Goal: Task Accomplishment & Management: Use online tool/utility

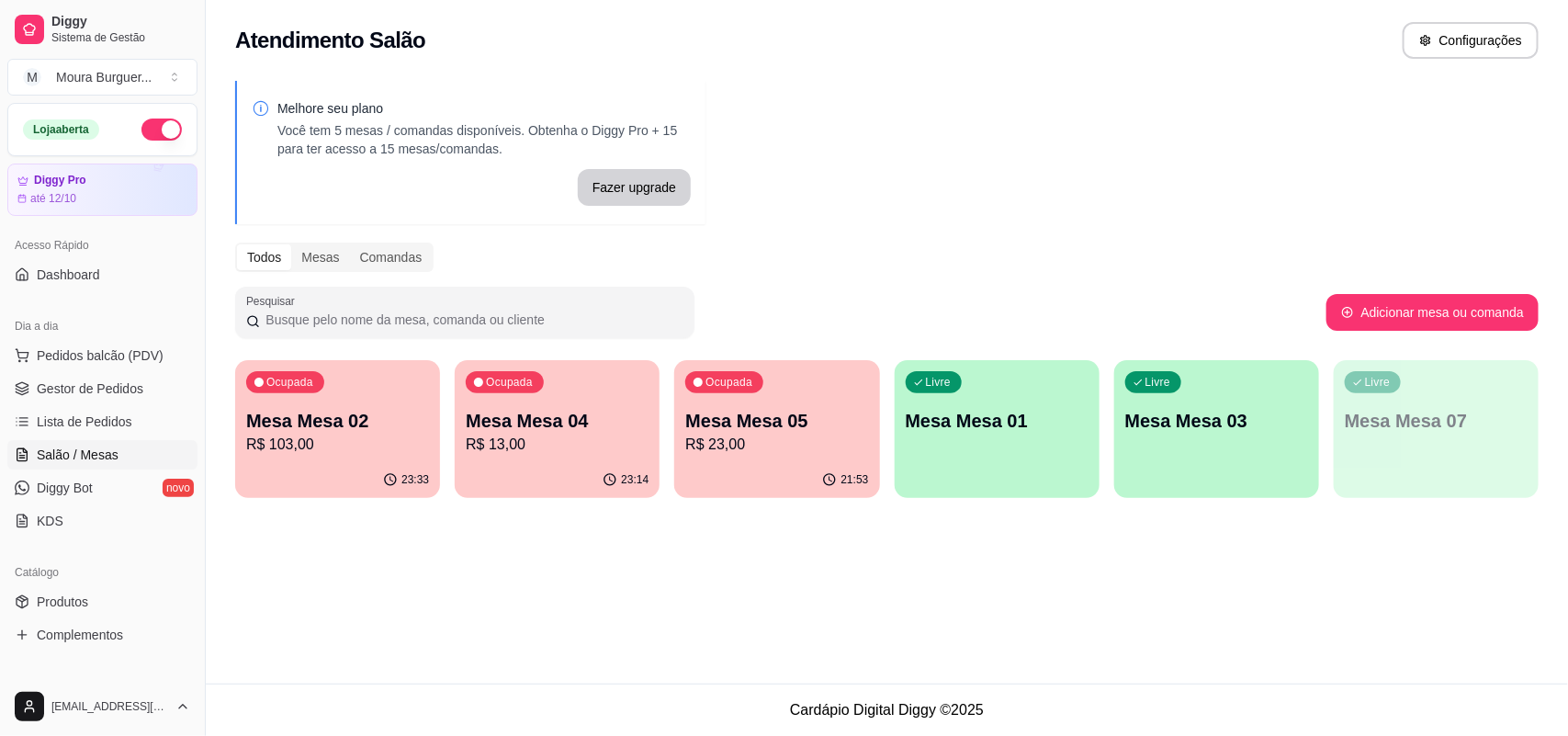
click at [392, 443] on p "R$ 103,00" at bounding box center [337, 444] width 183 height 22
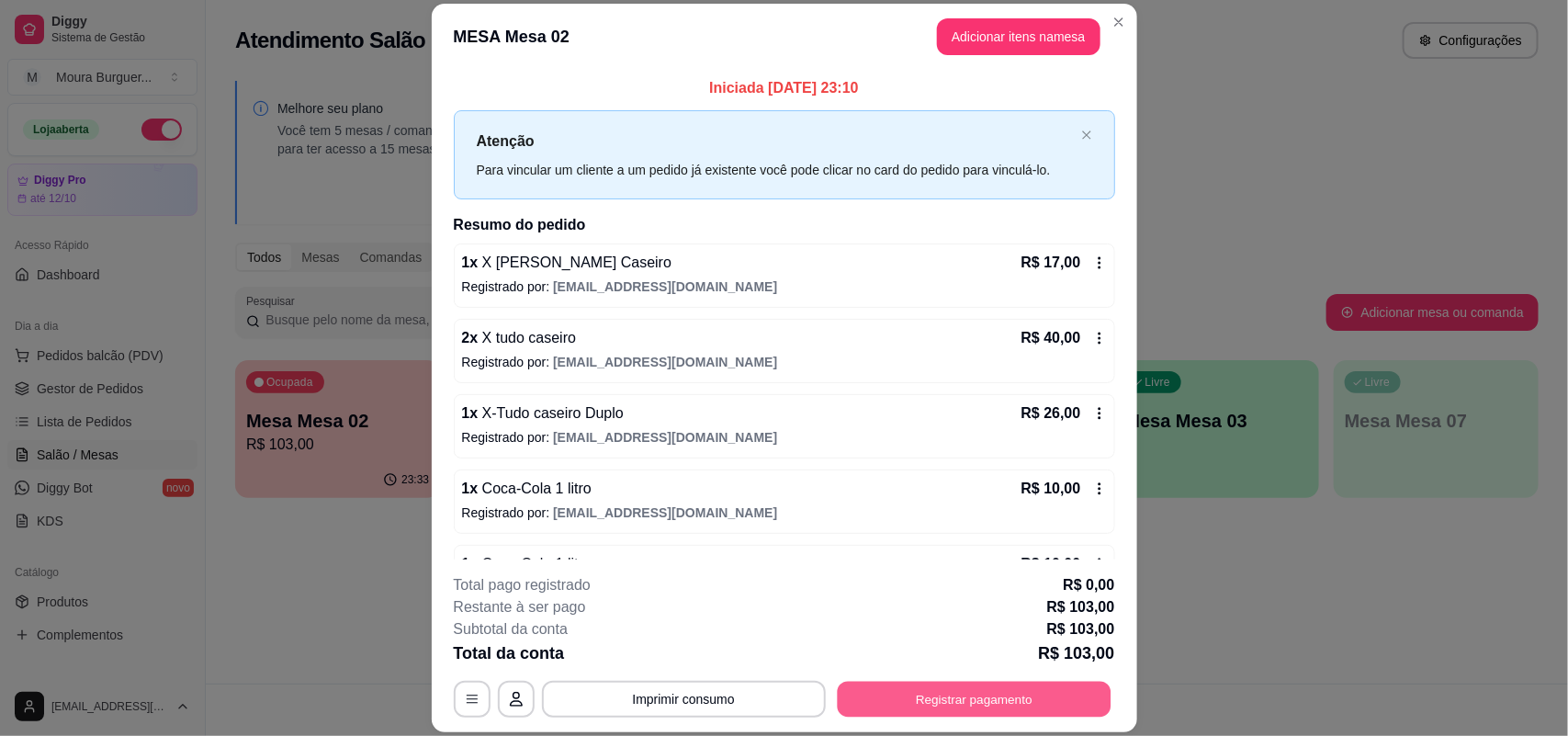
click at [988, 700] on button "Registrar pagamento" at bounding box center [974, 699] width 274 height 36
click at [984, 695] on button "Registrar pagamento" at bounding box center [974, 699] width 282 height 37
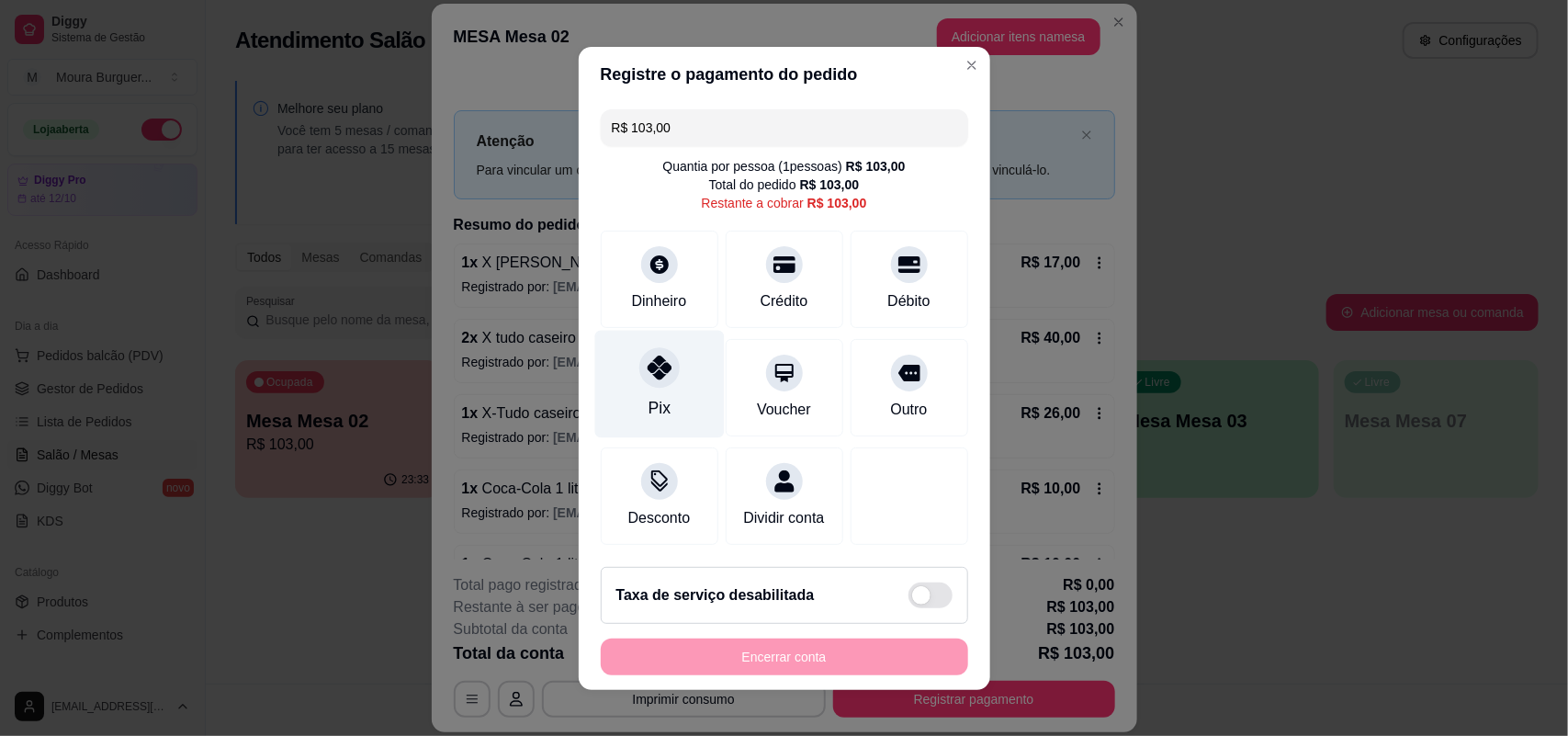
click at [650, 380] on div "Pix" at bounding box center [659, 384] width 129 height 108
type input "R$ 0,00"
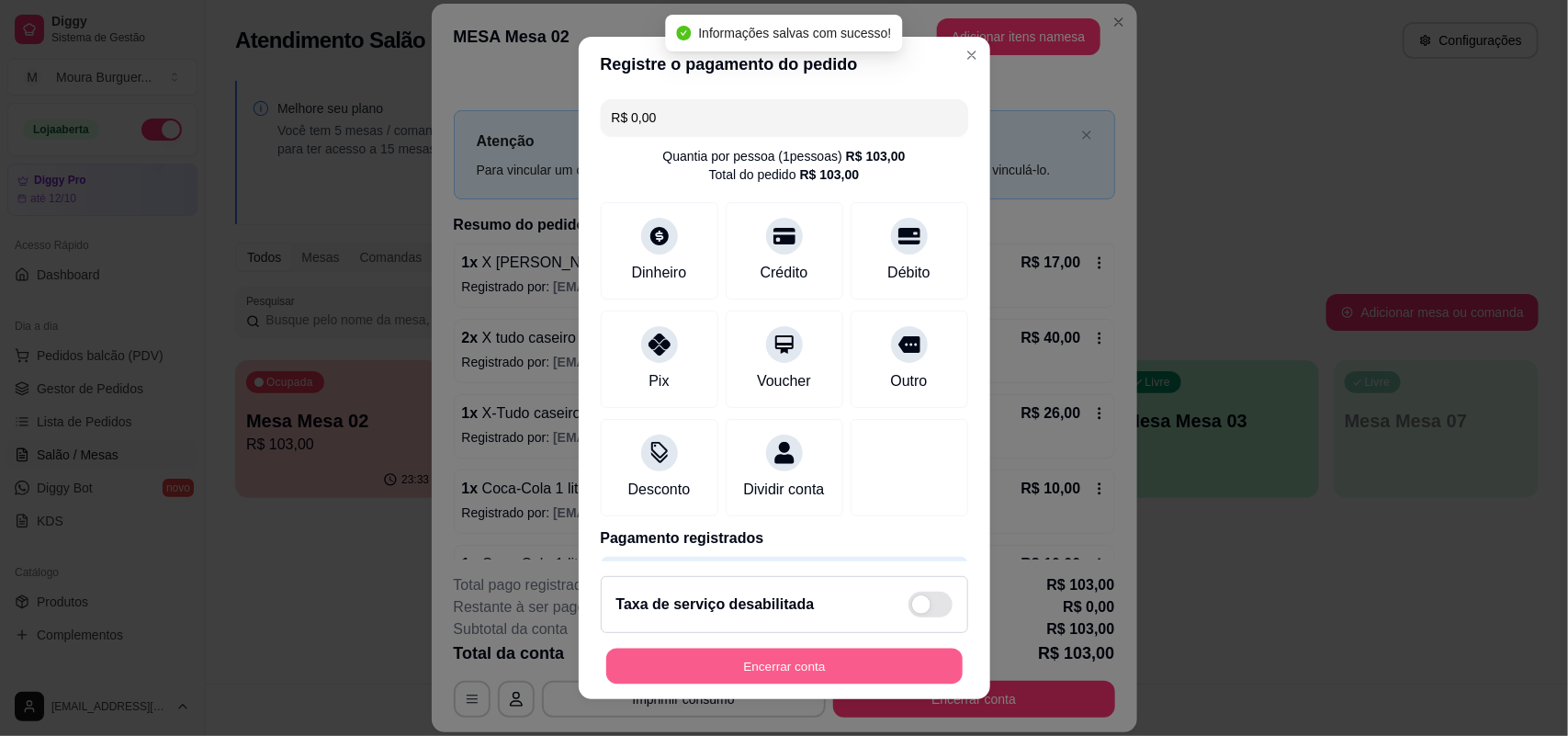
click at [649, 656] on button "Encerrar conta" at bounding box center [784, 666] width 357 height 36
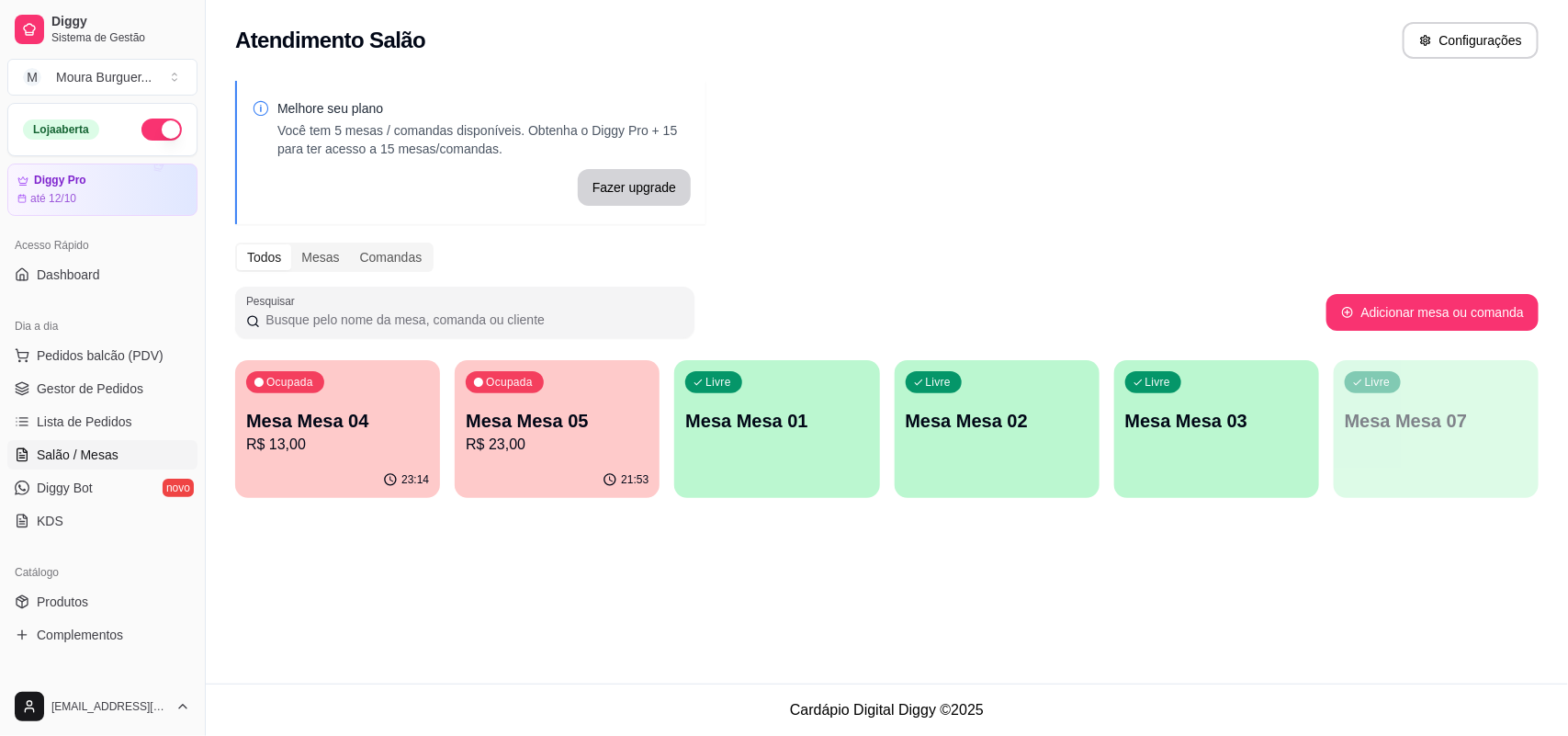
click at [607, 448] on p "R$ 23,00" at bounding box center [557, 444] width 183 height 22
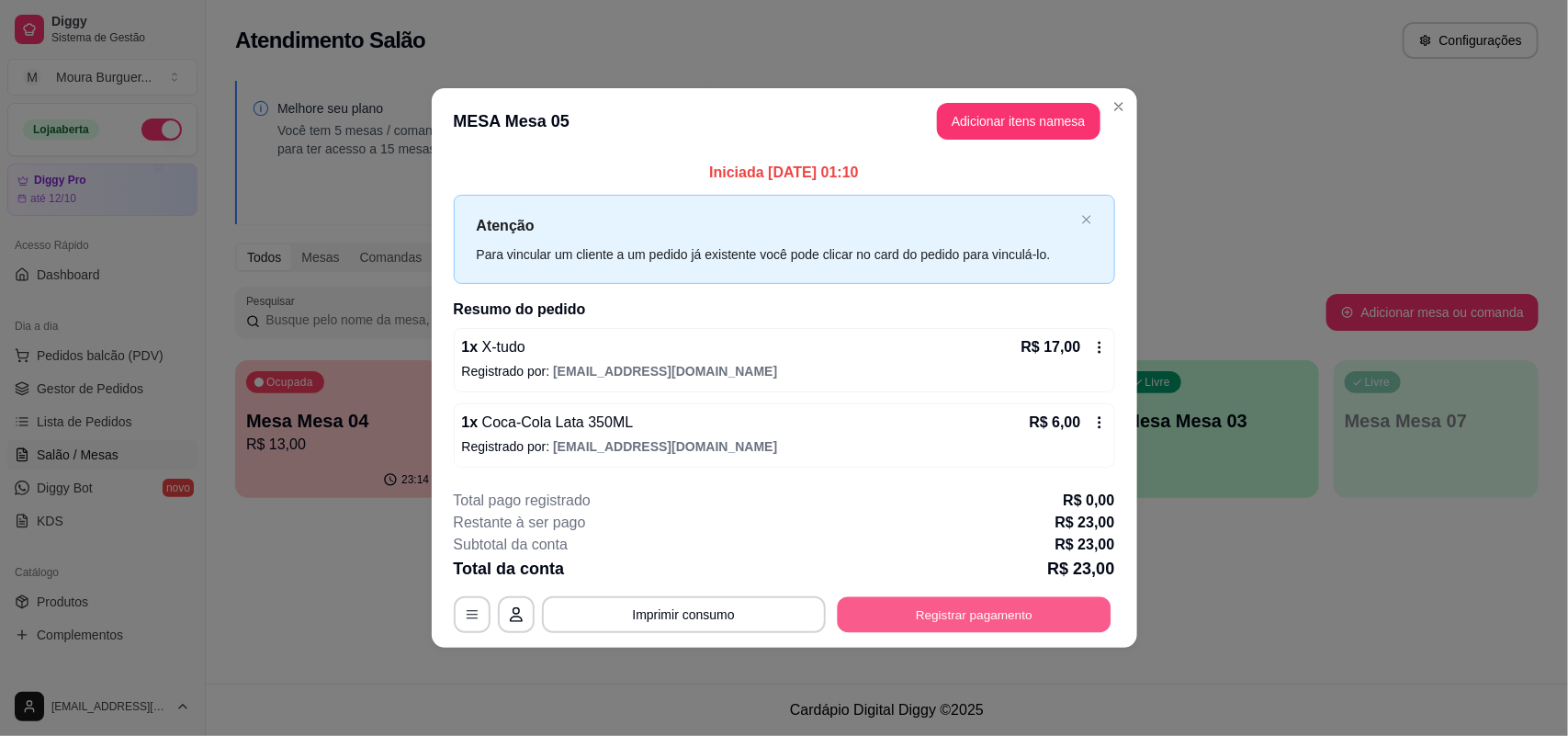
click at [947, 619] on button "Registrar pagamento" at bounding box center [974, 615] width 274 height 36
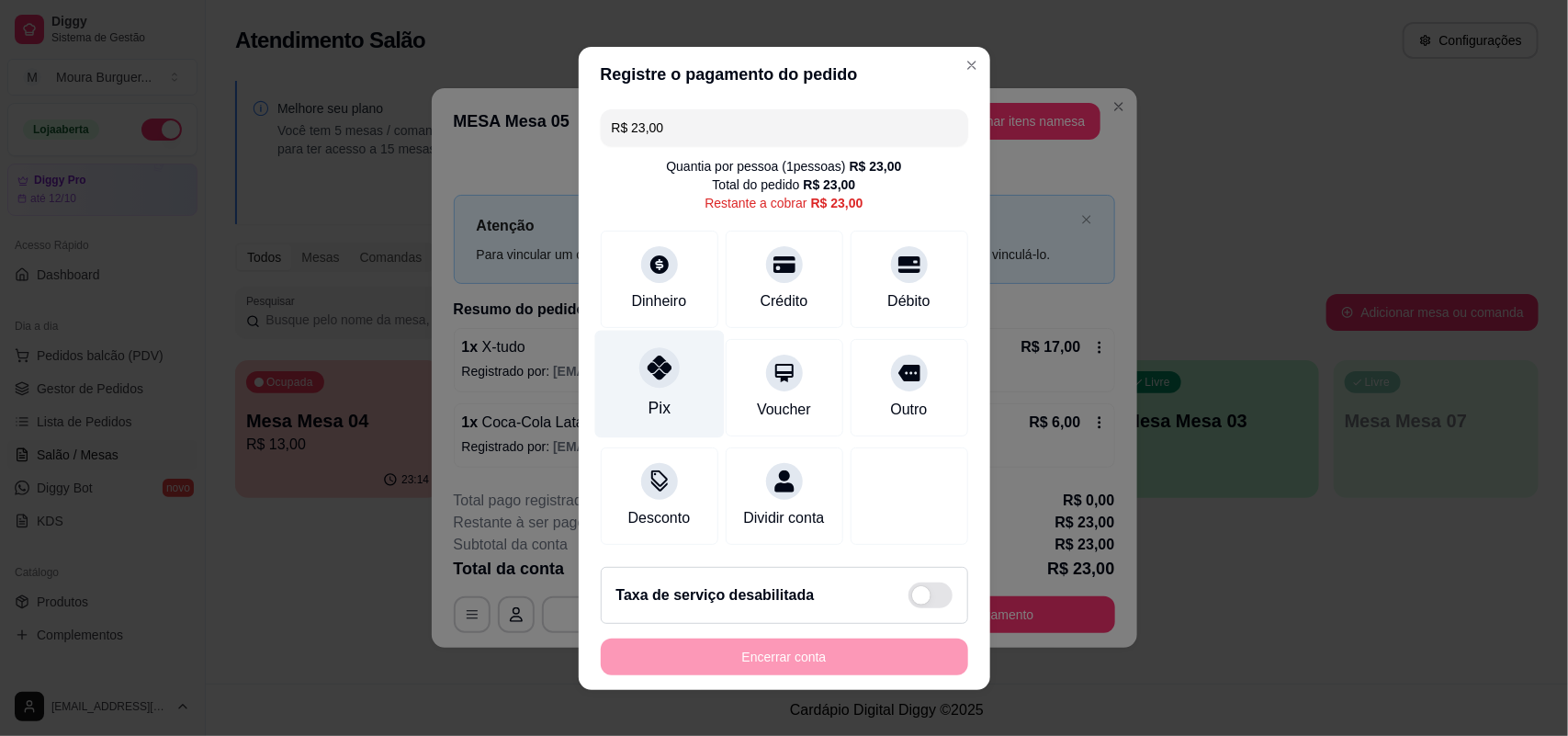
click at [653, 340] on div "Pix" at bounding box center [659, 384] width 129 height 108
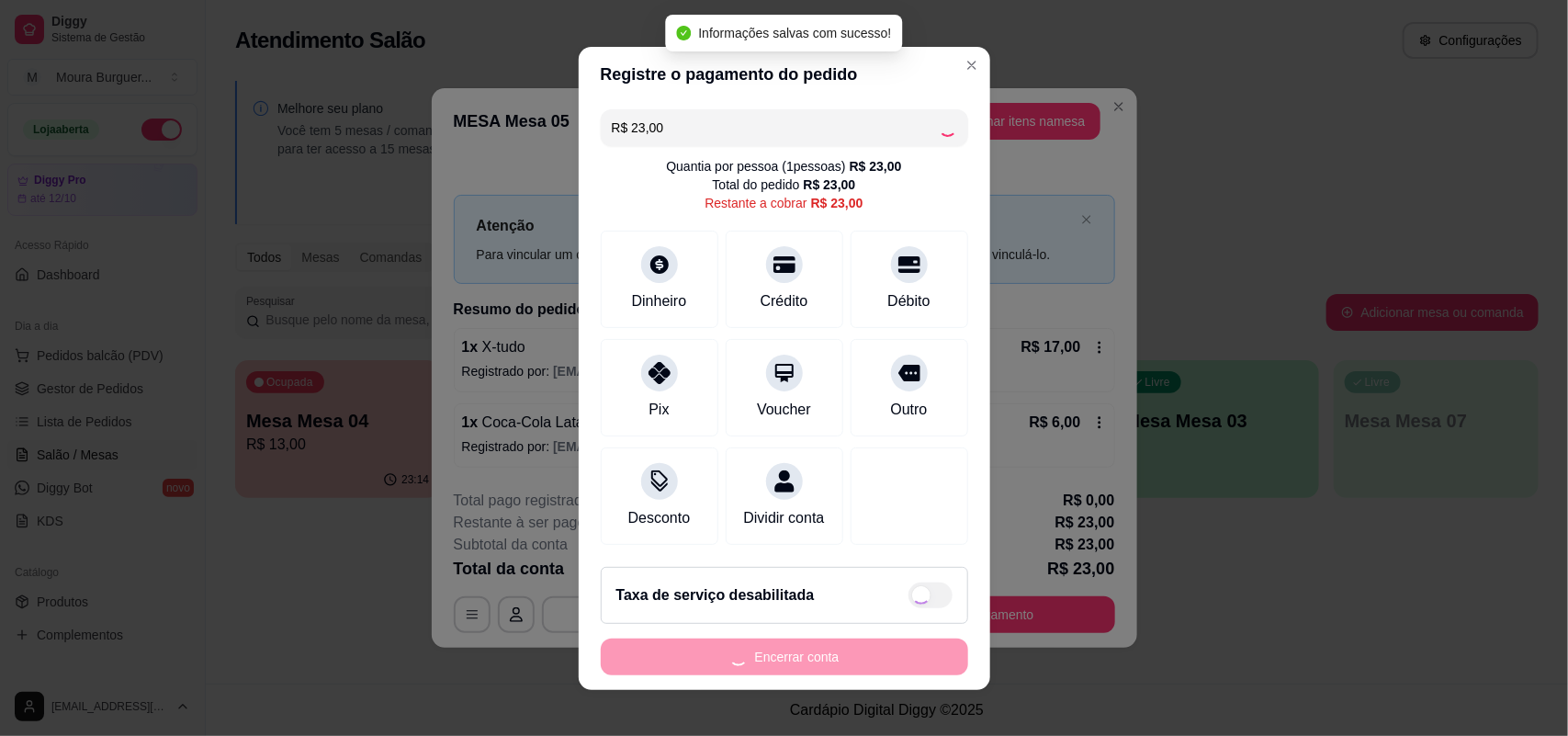
type input "R$ 0,00"
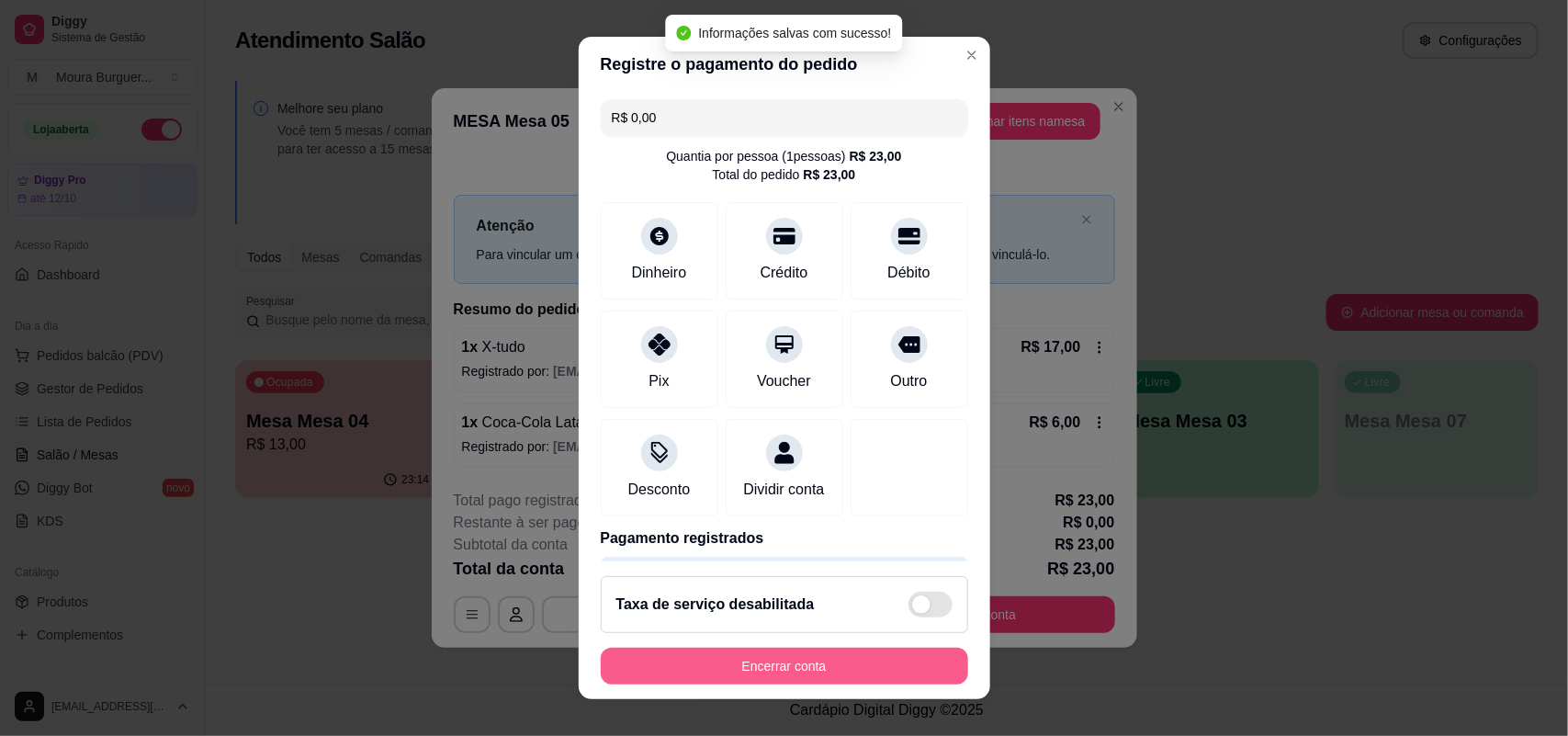
click at [682, 673] on button "Encerrar conta" at bounding box center [784, 666] width 367 height 37
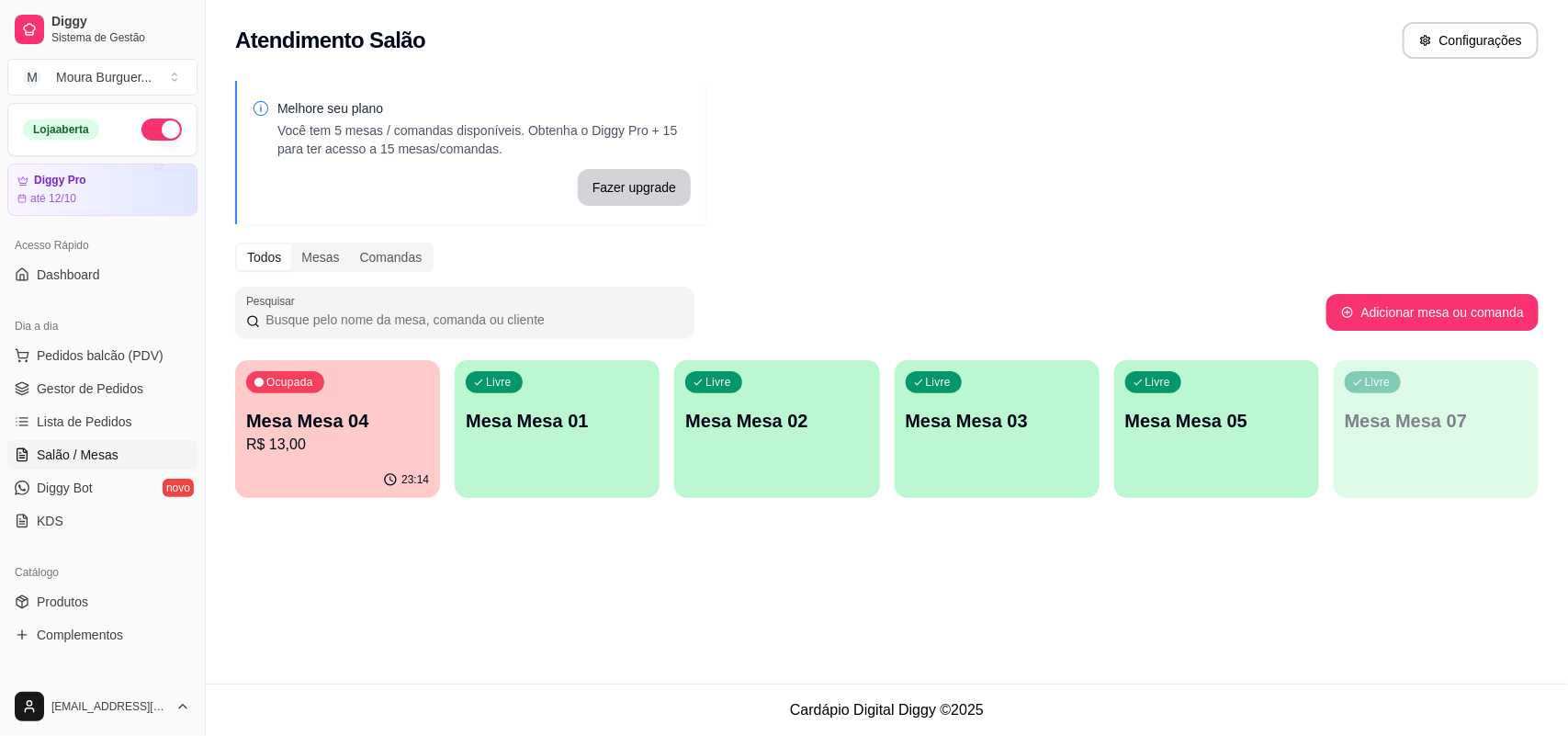
click at [387, 433] on p "R$ 13,00" at bounding box center [337, 444] width 183 height 22
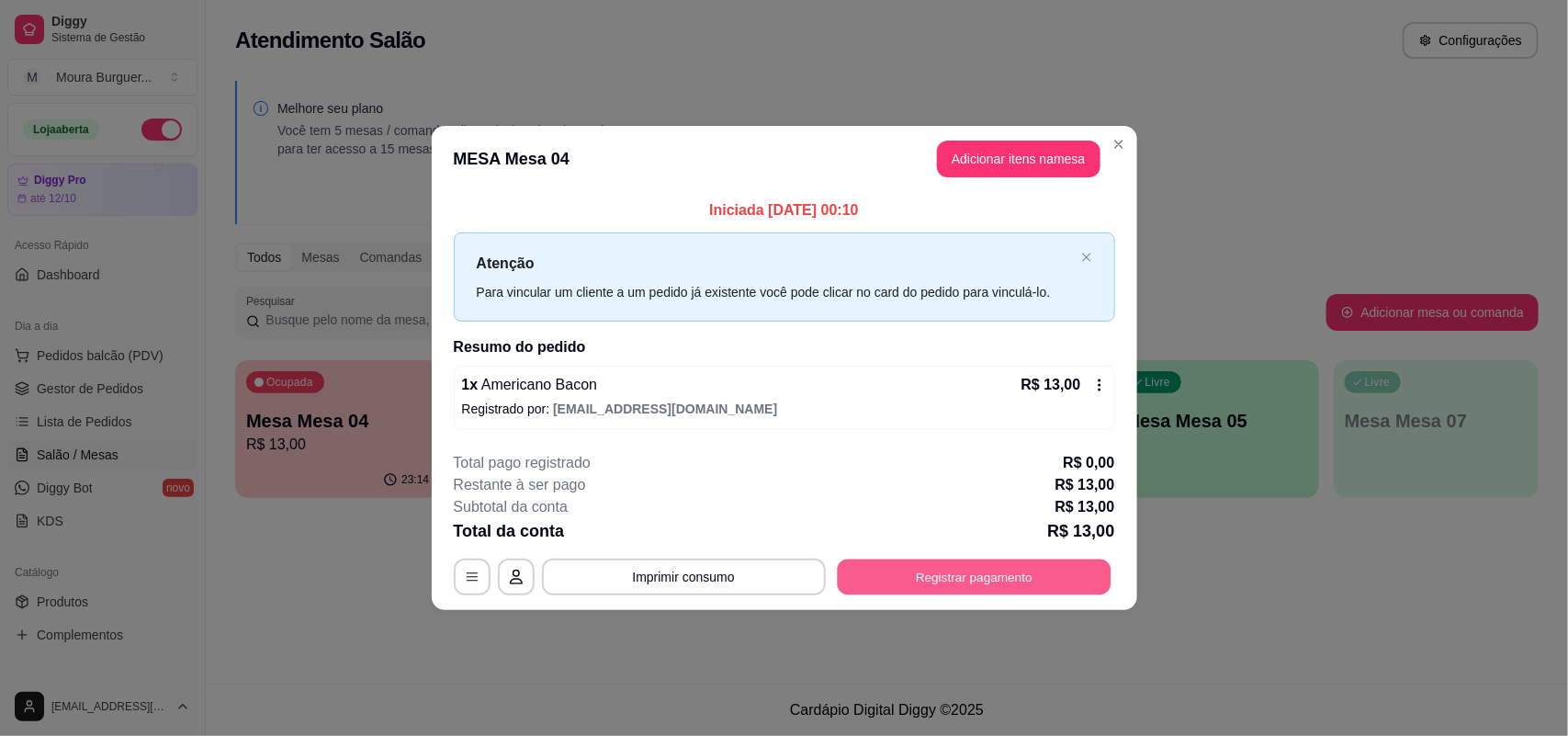
click at [910, 587] on button "Registrar pagamento" at bounding box center [974, 577] width 274 height 36
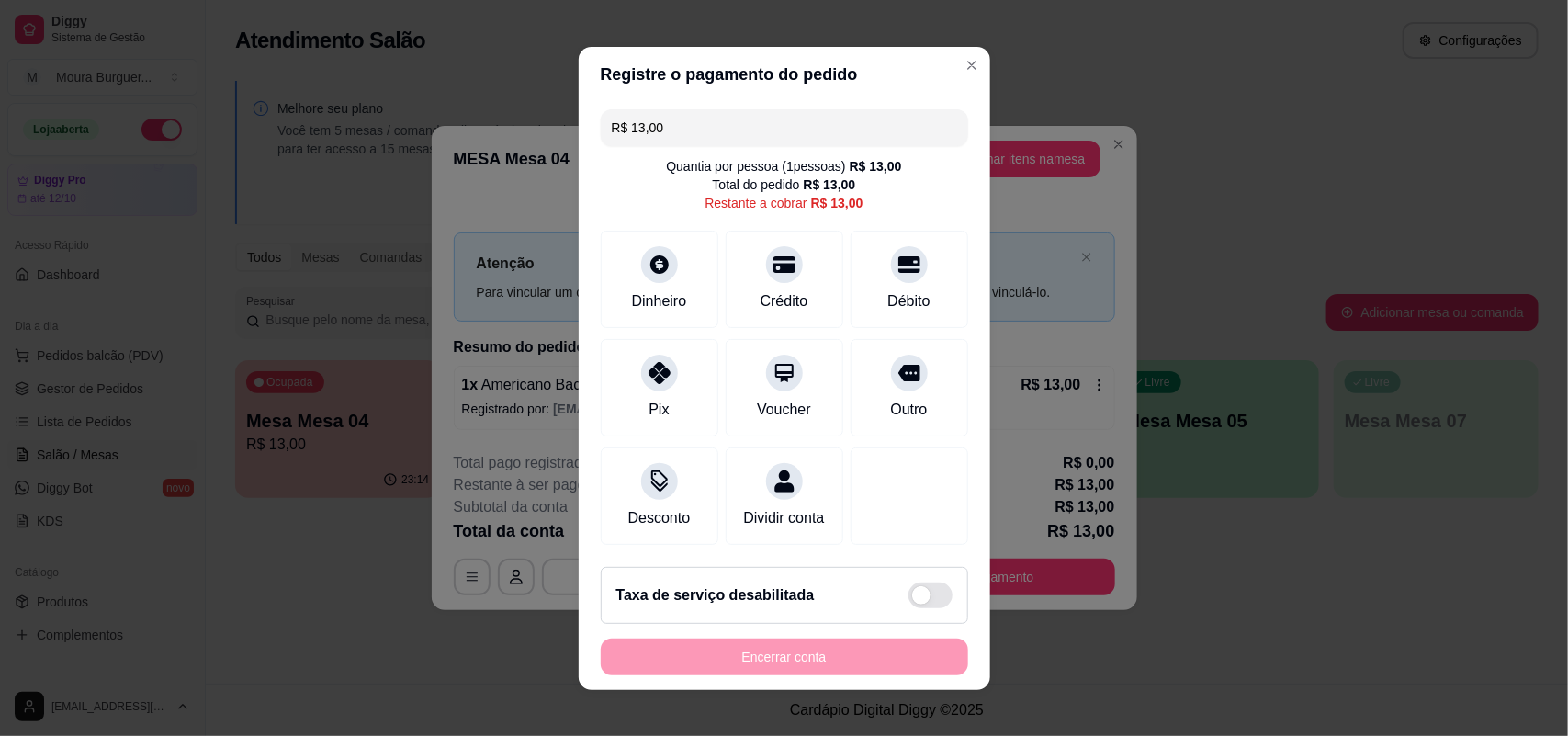
click at [912, 602] on span at bounding box center [921, 594] width 18 height 18
click at [907, 602] on input "checkbox" at bounding box center [913, 604] width 12 height 12
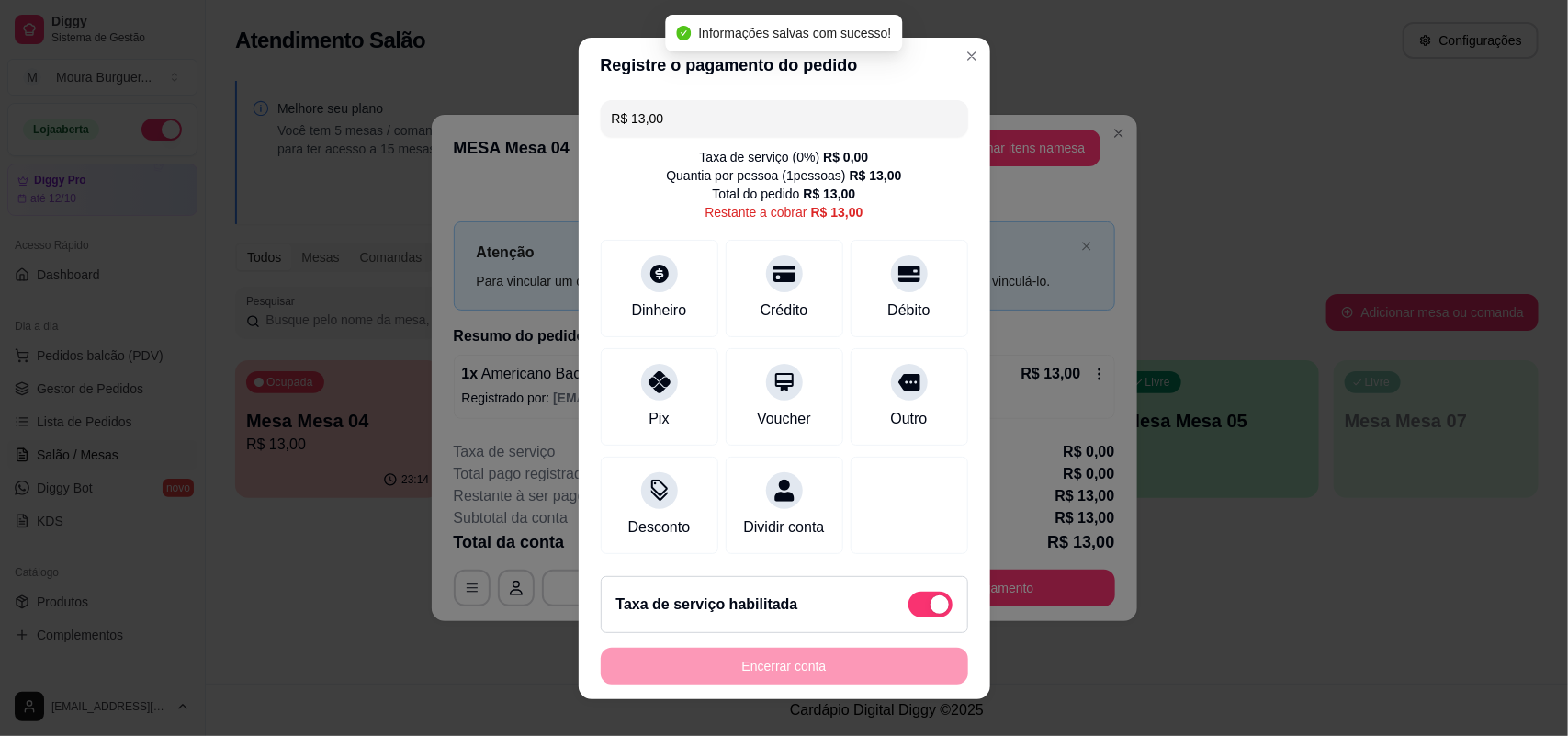
scroll to position [21, 0]
click at [931, 608] on span at bounding box center [939, 604] width 18 height 18
click at [910, 608] on input "checkbox" at bounding box center [913, 613] width 12 height 12
checkbox input "false"
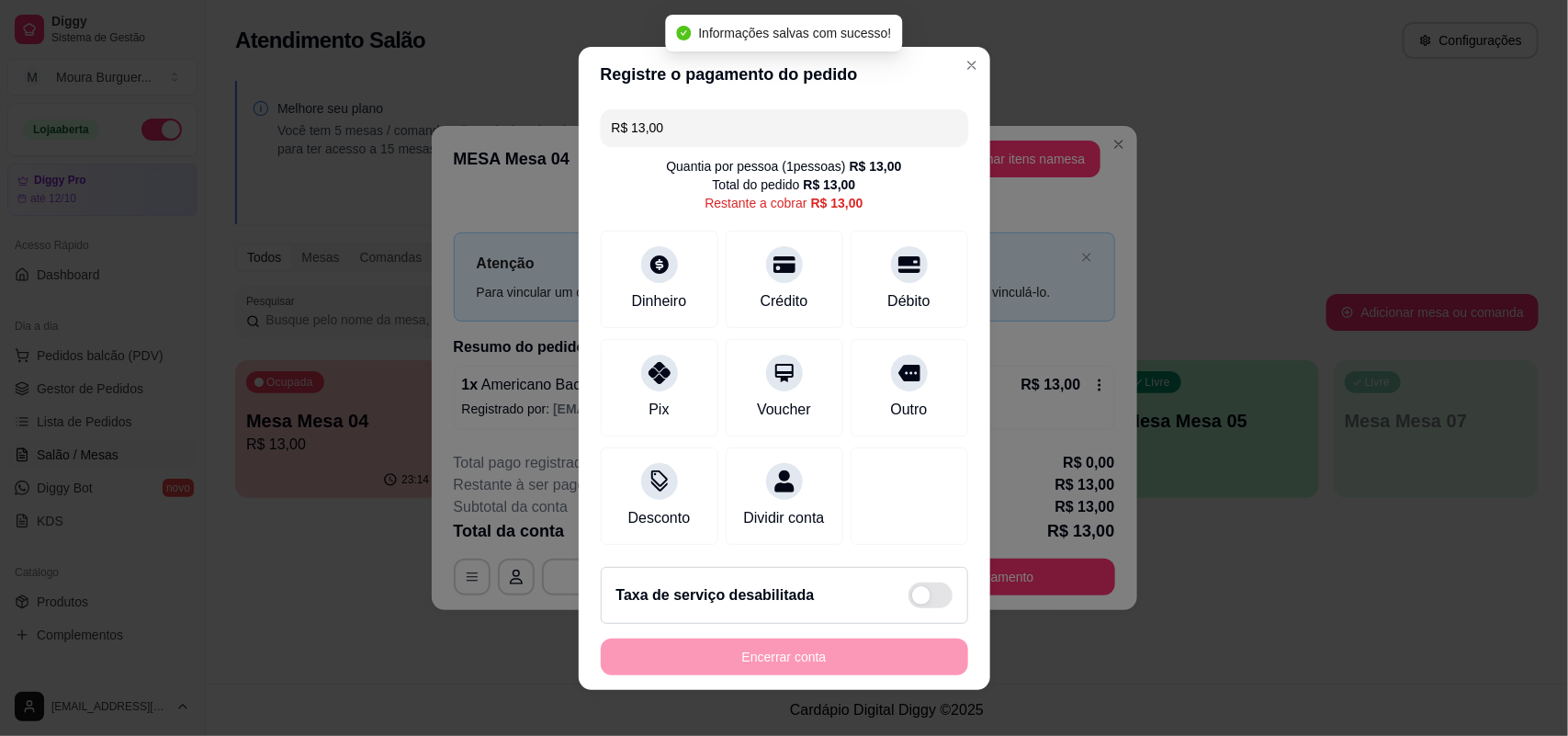
scroll to position [3, 0]
click at [657, 360] on div at bounding box center [660, 367] width 41 height 41
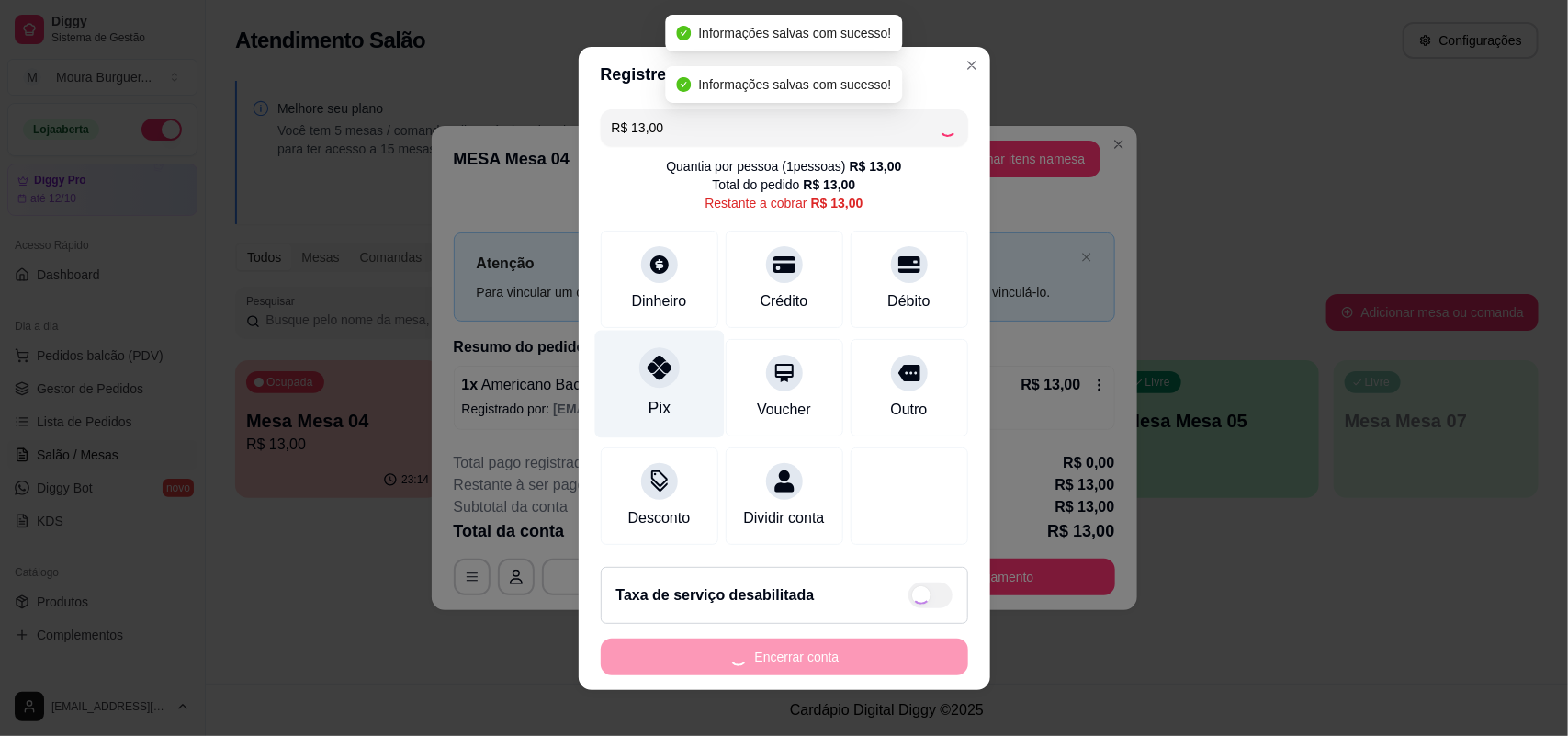
type input "R$ 0,00"
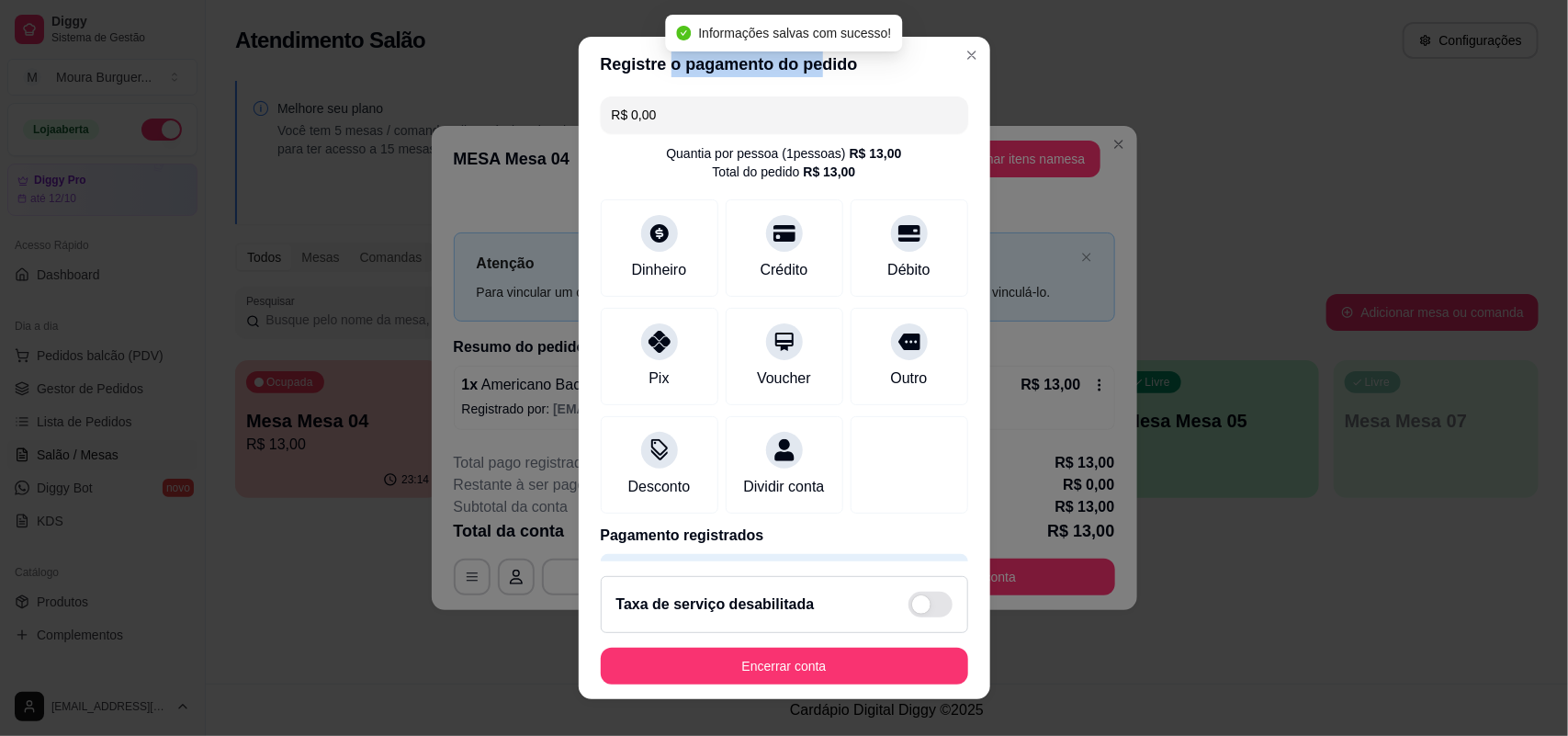
drag, startPoint x: 658, startPoint y: 47, endPoint x: 806, endPoint y: 55, distance: 148.2
click at [806, 55] on header "Registre o pagamento do pedido" at bounding box center [785, 64] width 412 height 55
click at [912, 601] on span at bounding box center [921, 604] width 18 height 18
click at [911, 604] on span at bounding box center [930, 604] width 44 height 25
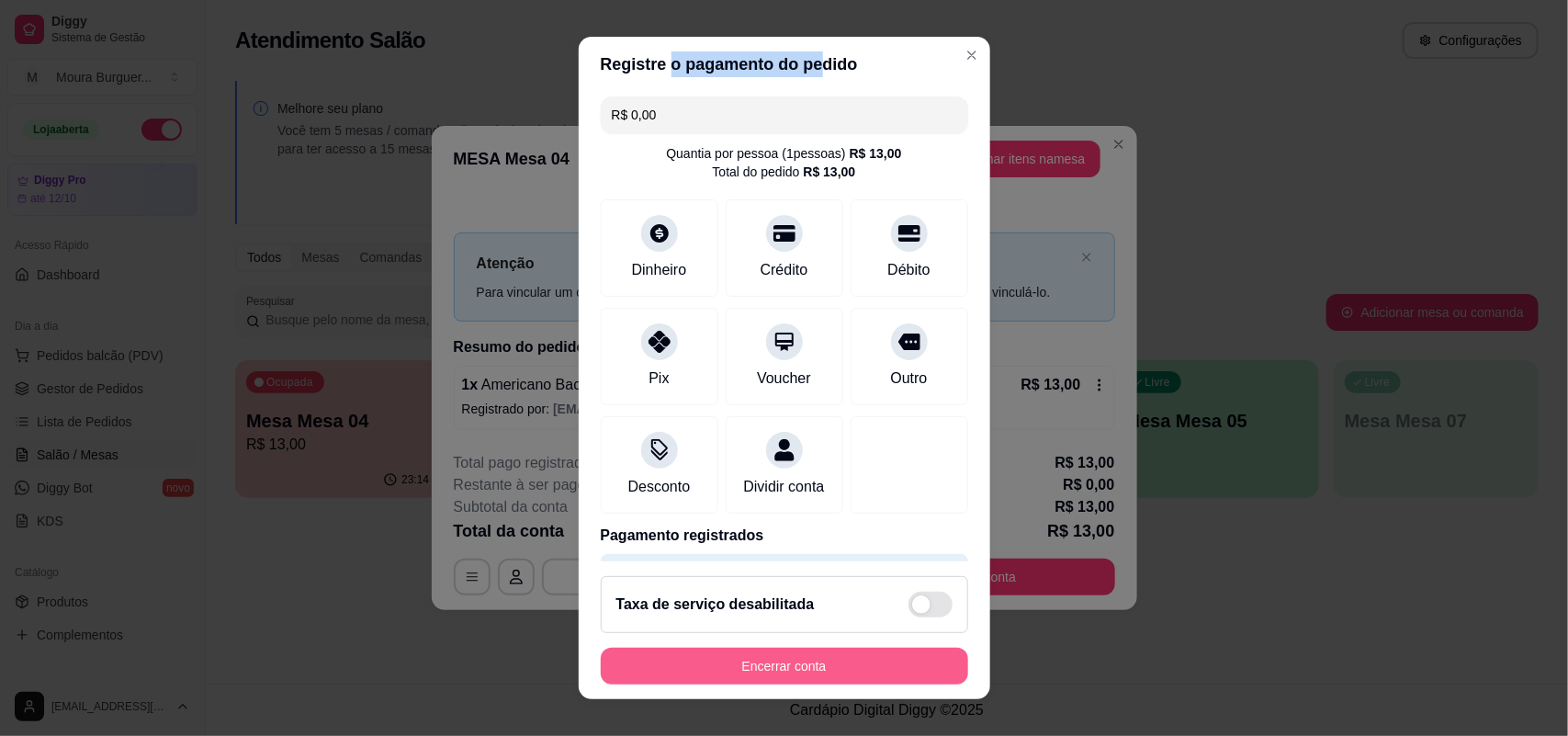
click at [742, 671] on button "Encerrar conta" at bounding box center [784, 666] width 367 height 37
